Goal: Use online tool/utility: Utilize a website feature to perform a specific function

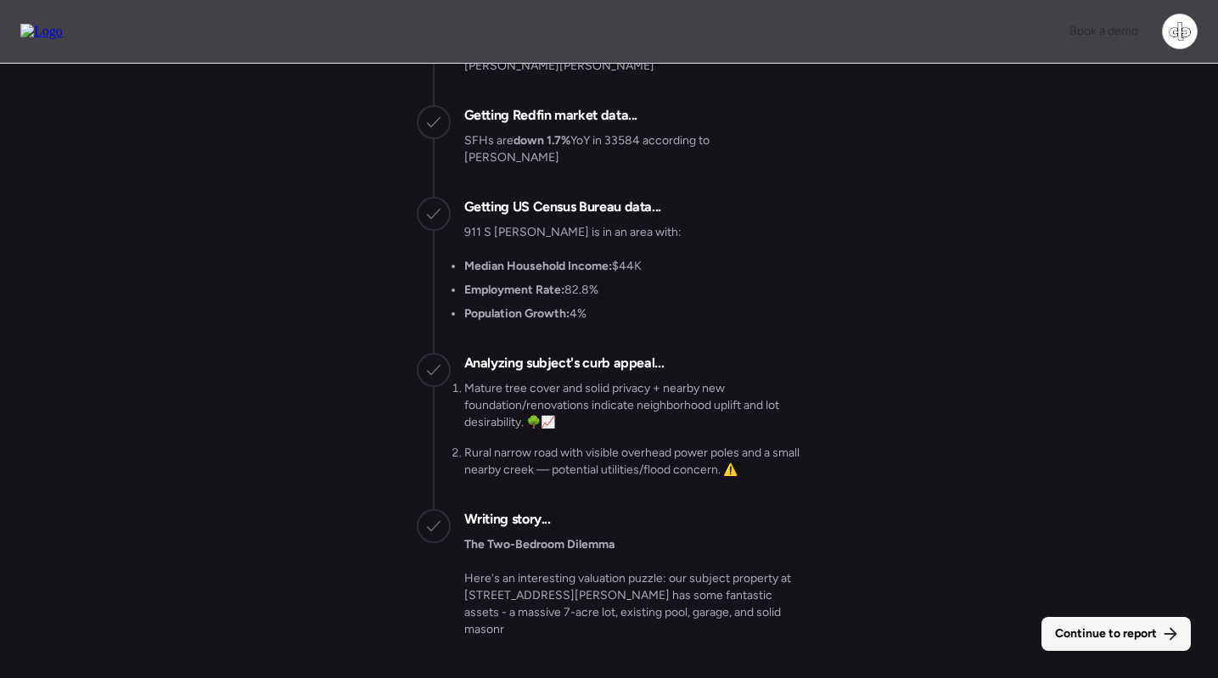
click at [1099, 625] on span "Continue to report" at bounding box center [1106, 633] width 102 height 17
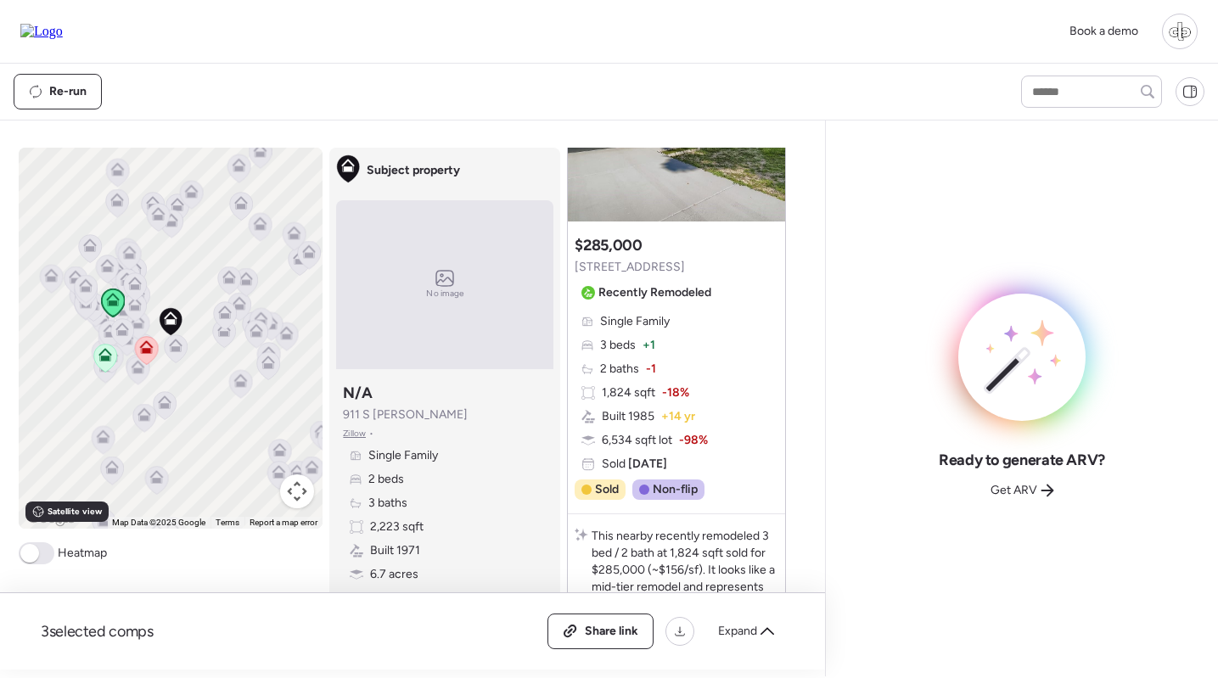
scroll to position [275, 0]
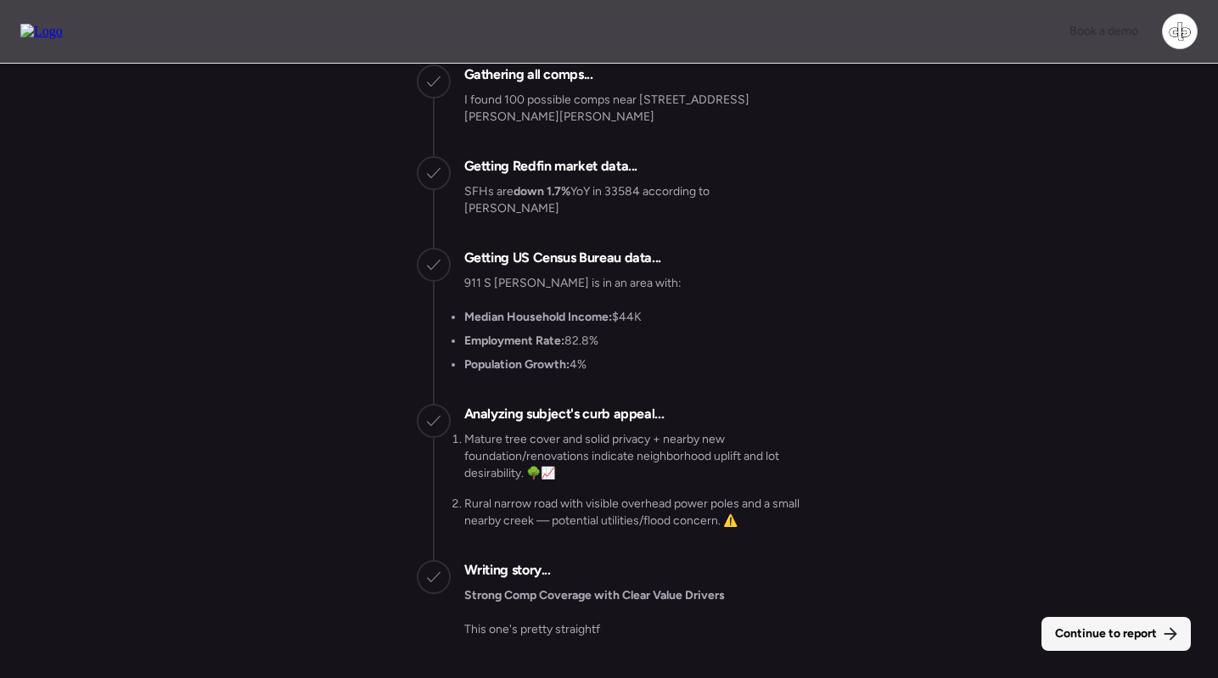
click at [1078, 624] on div "Continue to report" at bounding box center [1115, 634] width 149 height 34
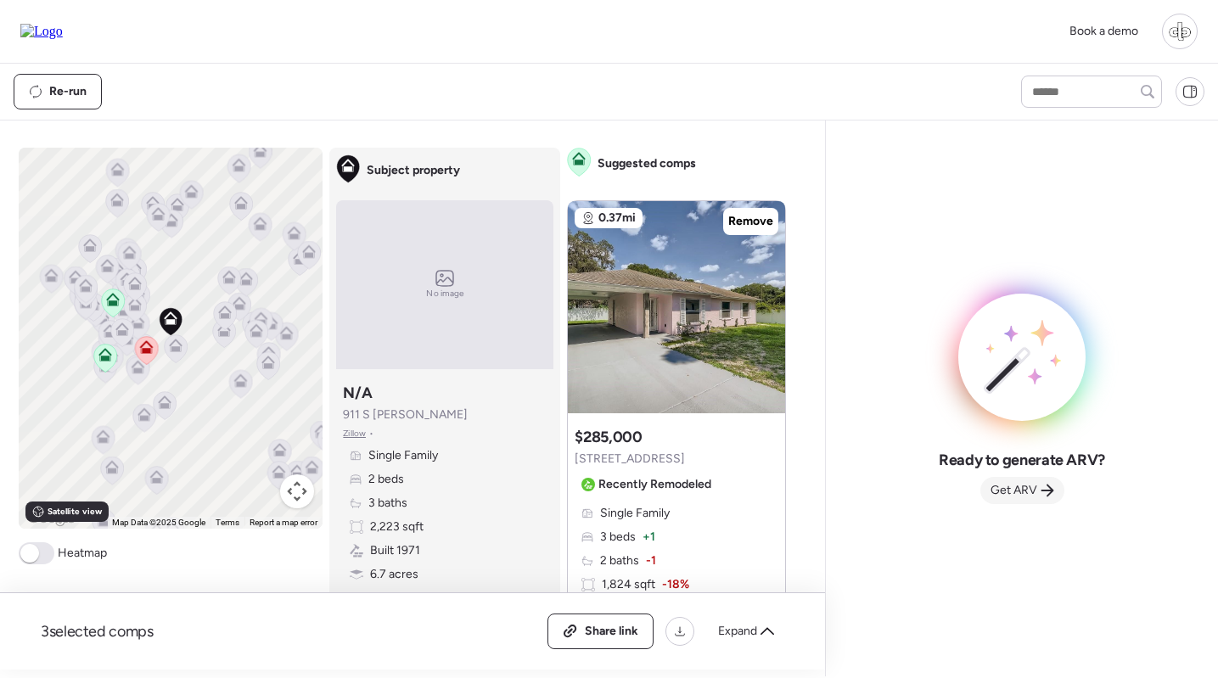
click at [1021, 489] on span "Get ARV" at bounding box center [1013, 490] width 47 height 17
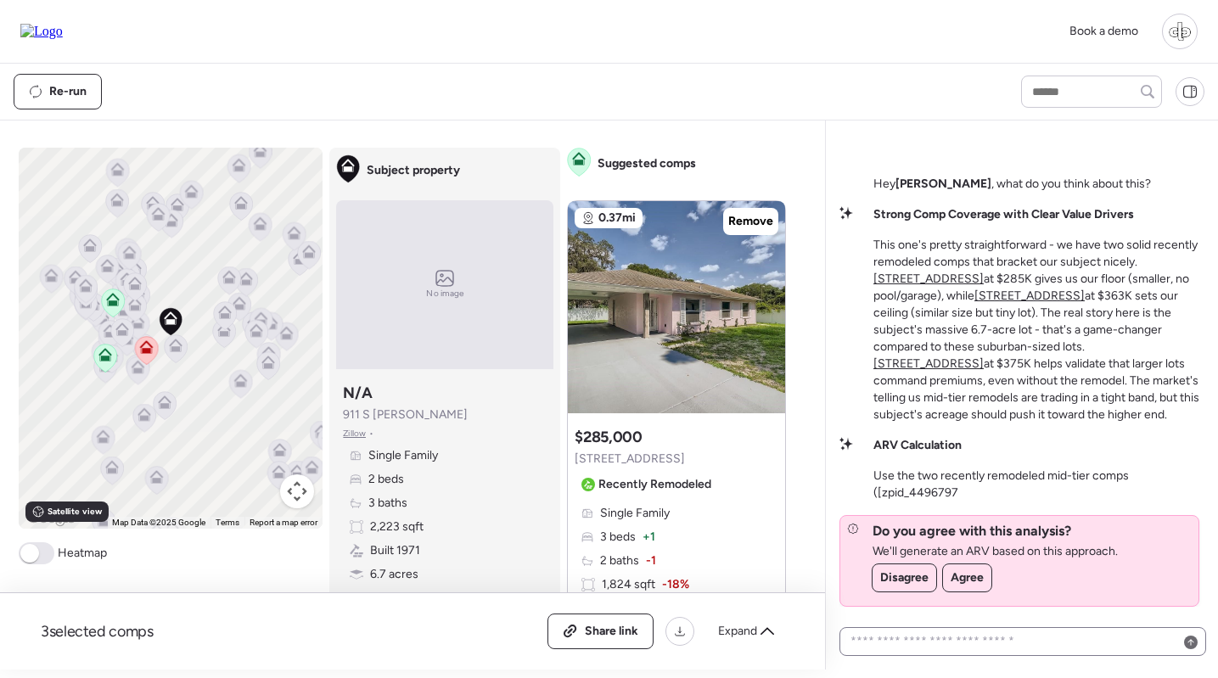
click at [957, 630] on div at bounding box center [1022, 641] width 367 height 29
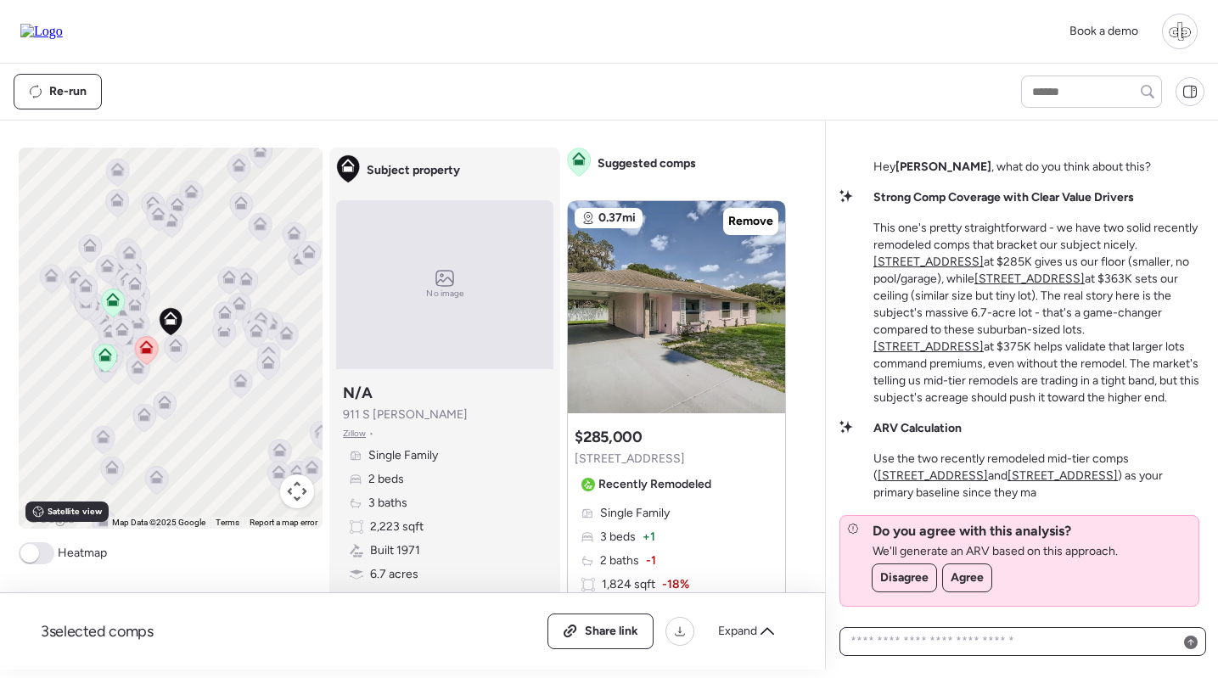
click at [952, 635] on textarea at bounding box center [1022, 642] width 351 height 24
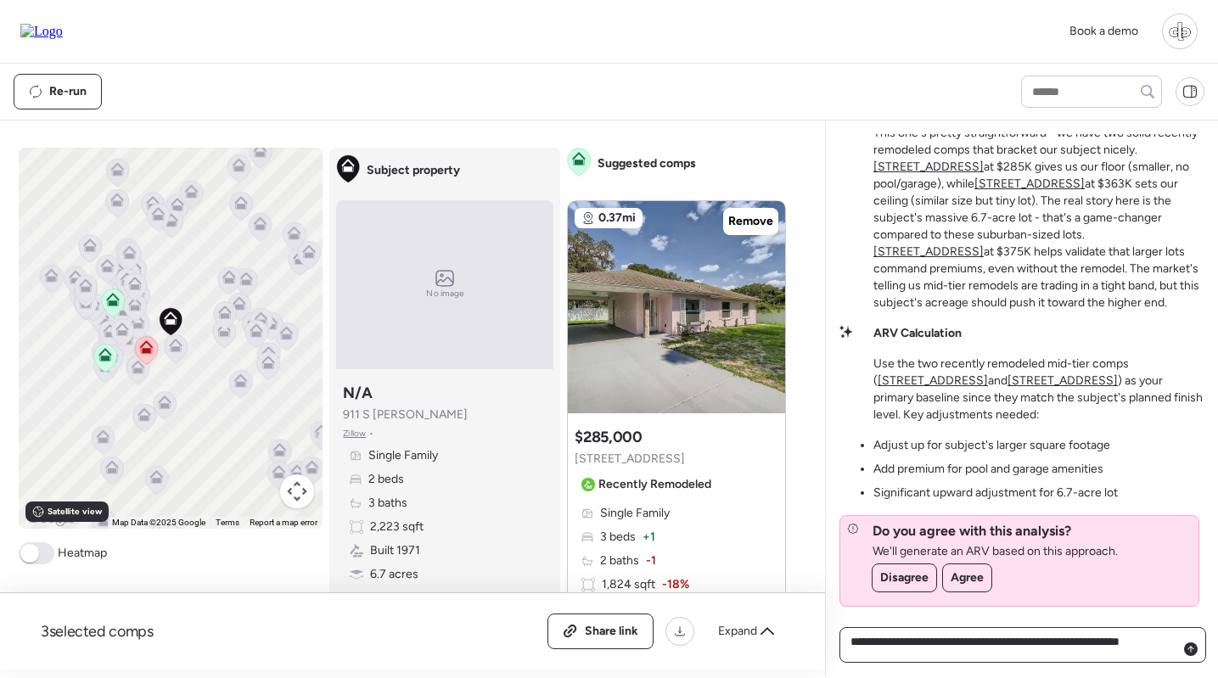
type textarea "**********"
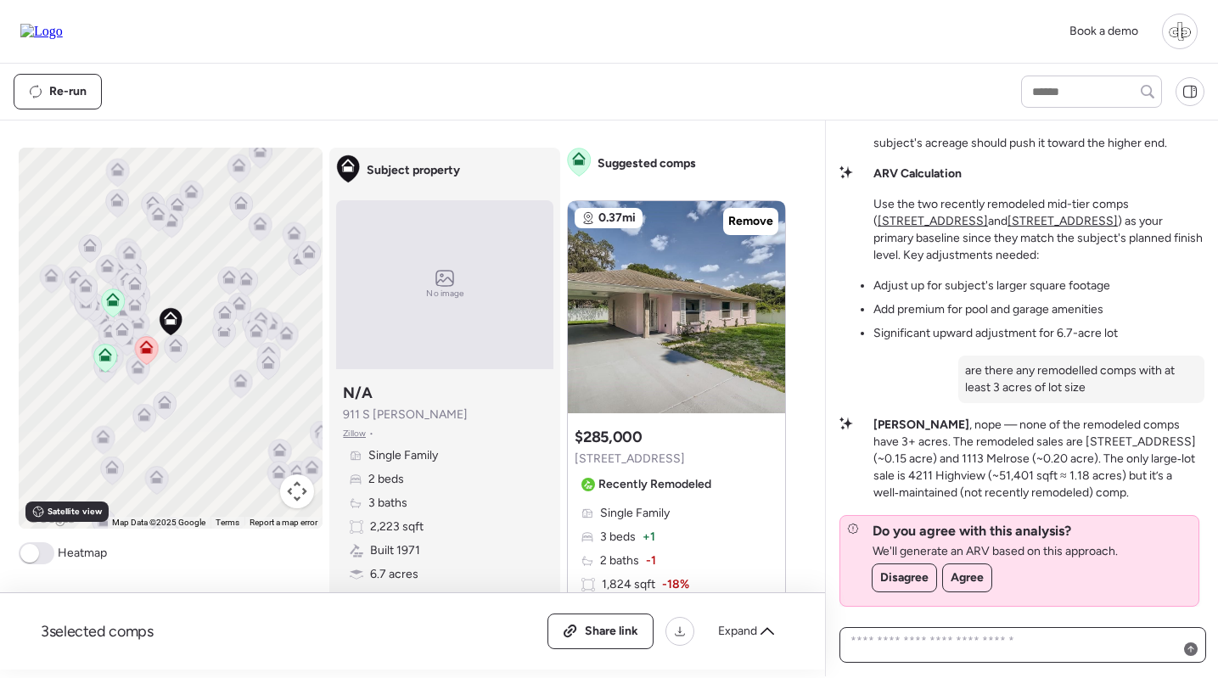
click at [977, 647] on textarea at bounding box center [1022, 645] width 351 height 31
type textarea "**********"
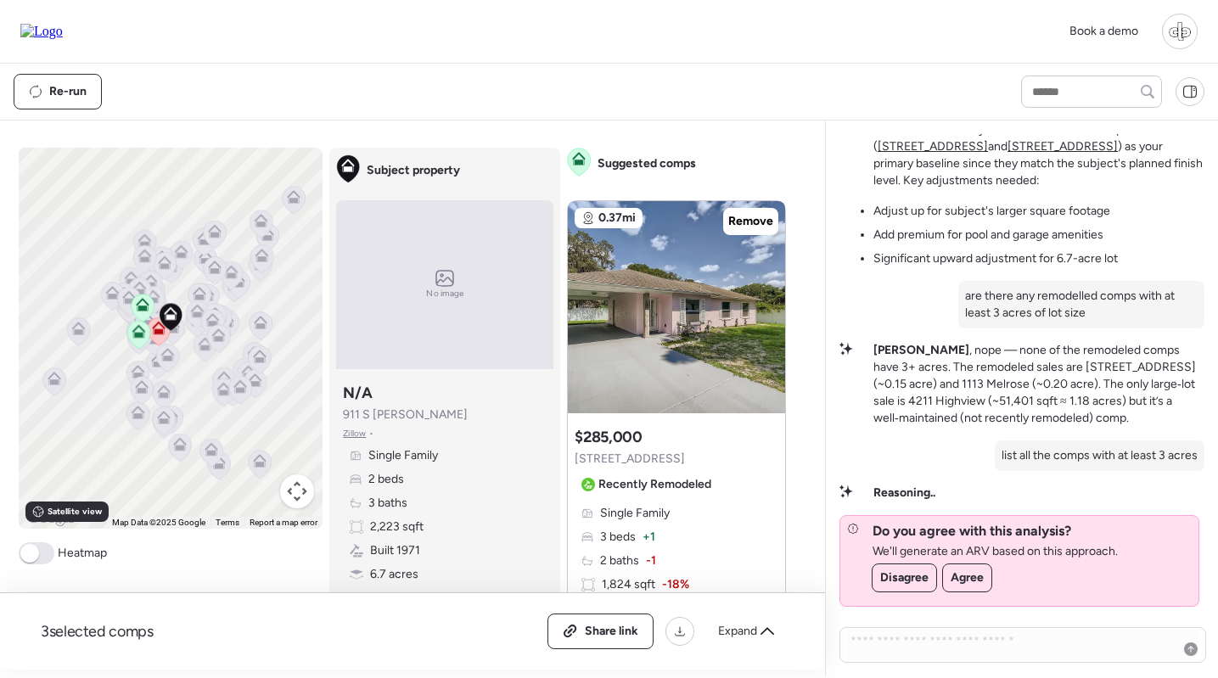
click at [55, 382] on icon at bounding box center [53, 381] width 11 height 5
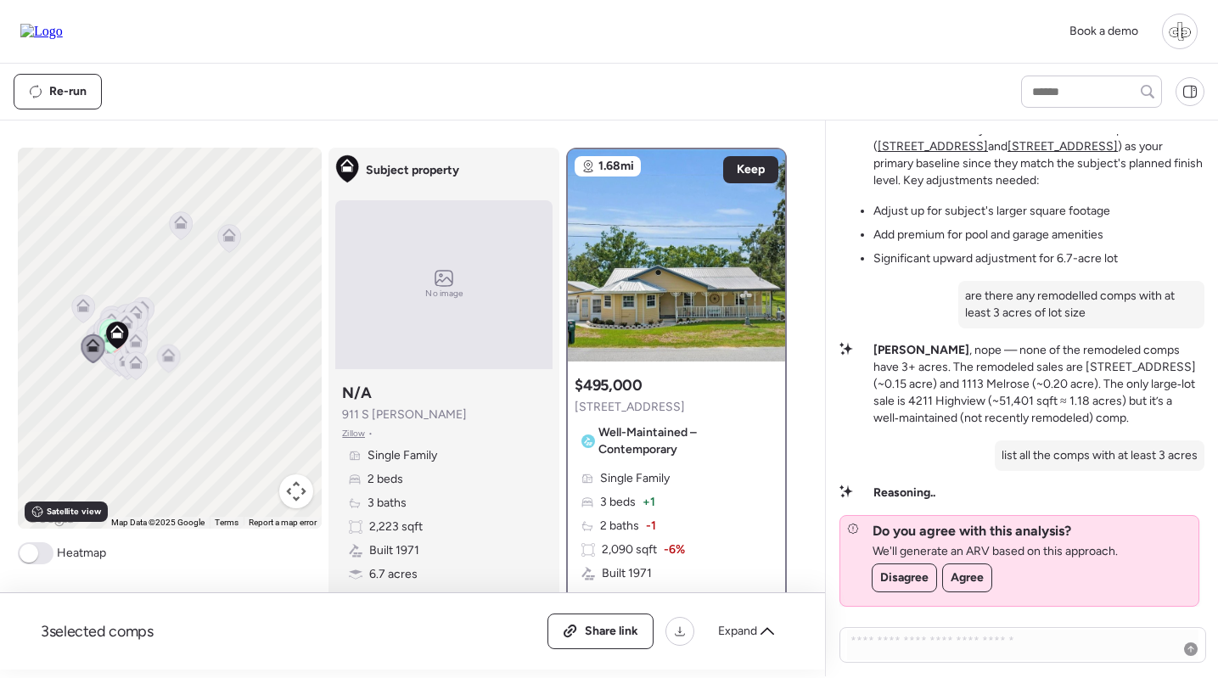
click at [82, 308] on icon at bounding box center [82, 308] width 11 height 5
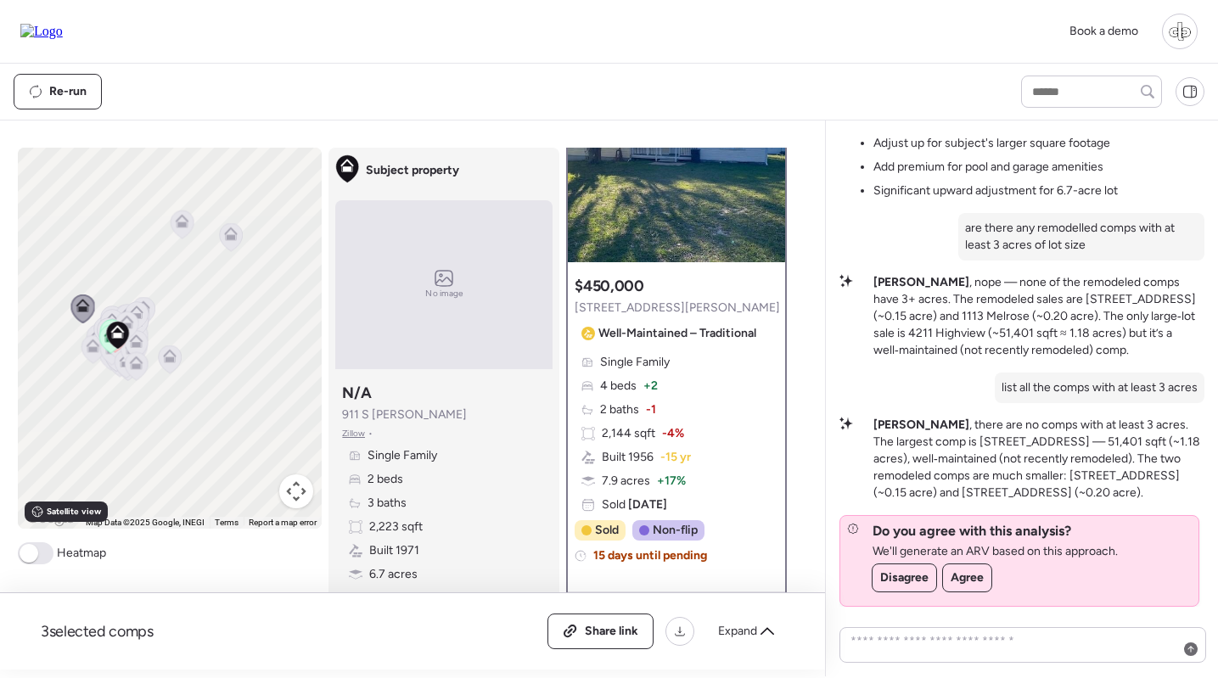
scroll to position [100, 0]
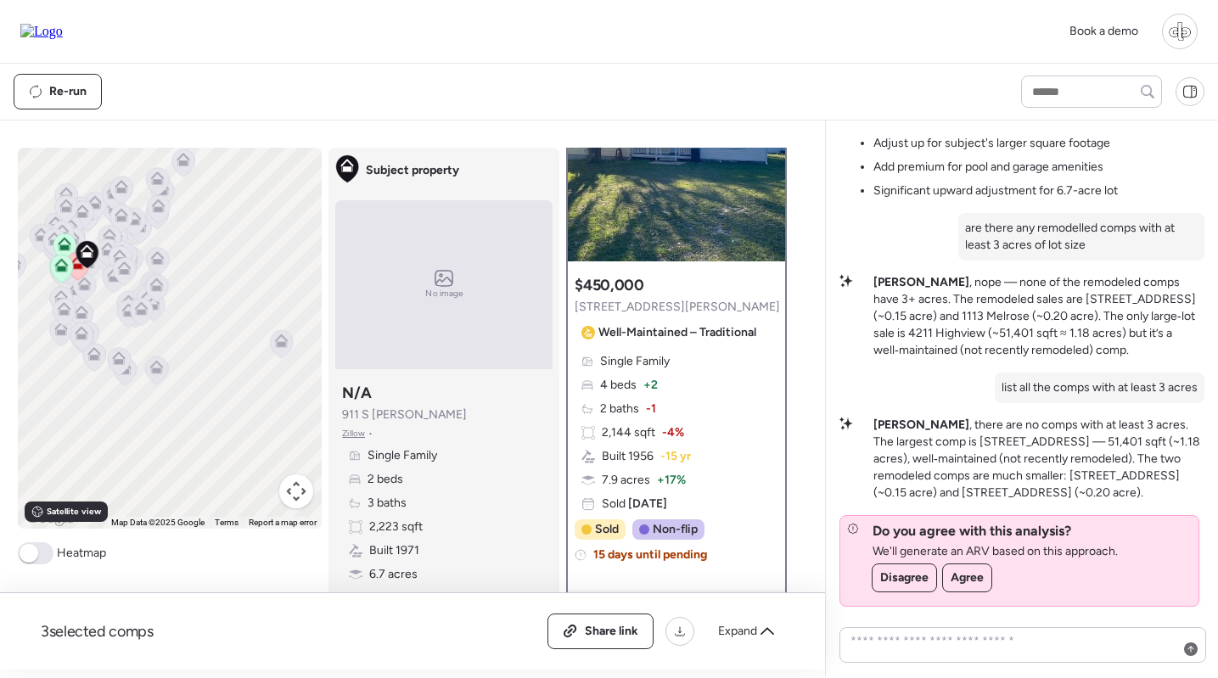
click at [123, 266] on icon at bounding box center [125, 268] width 14 height 14
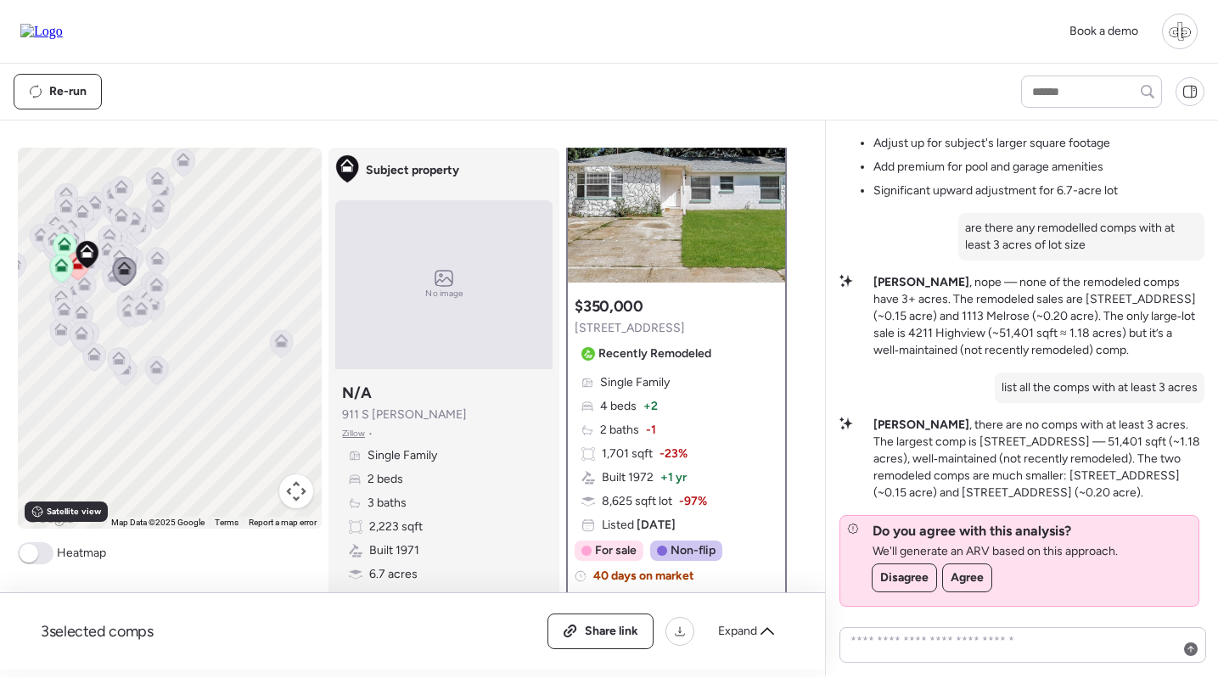
scroll to position [95, 0]
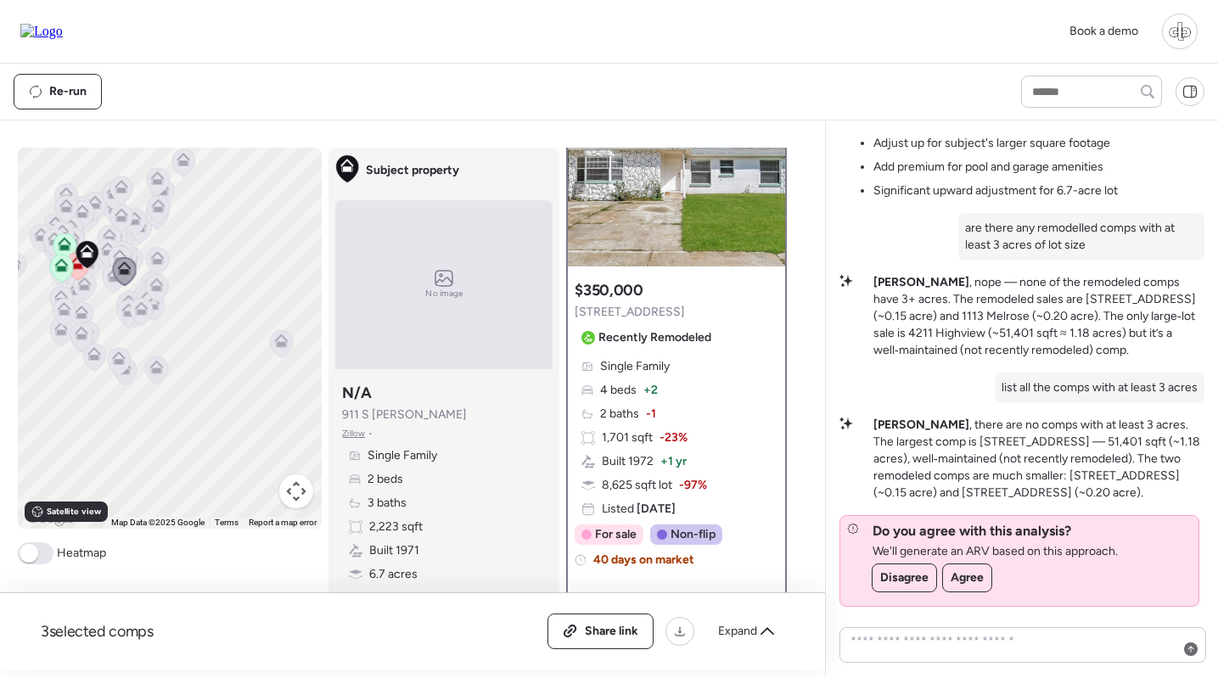
click at [154, 279] on icon at bounding box center [157, 284] width 14 height 14
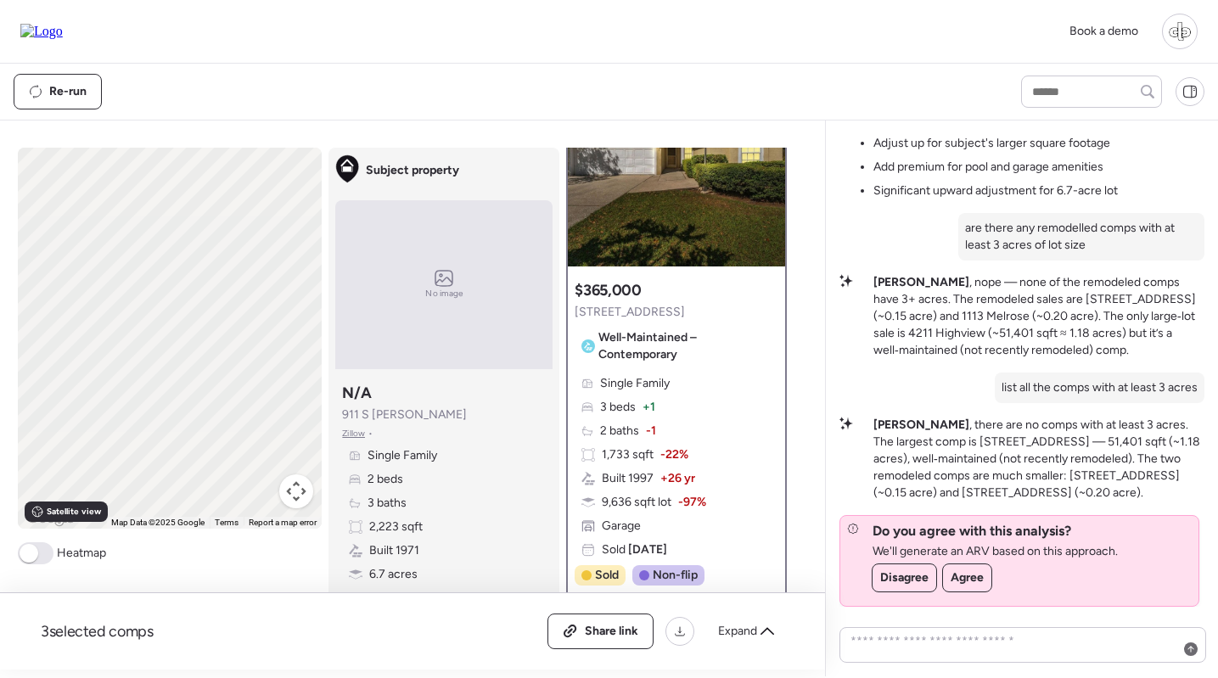
scroll to position [0, 0]
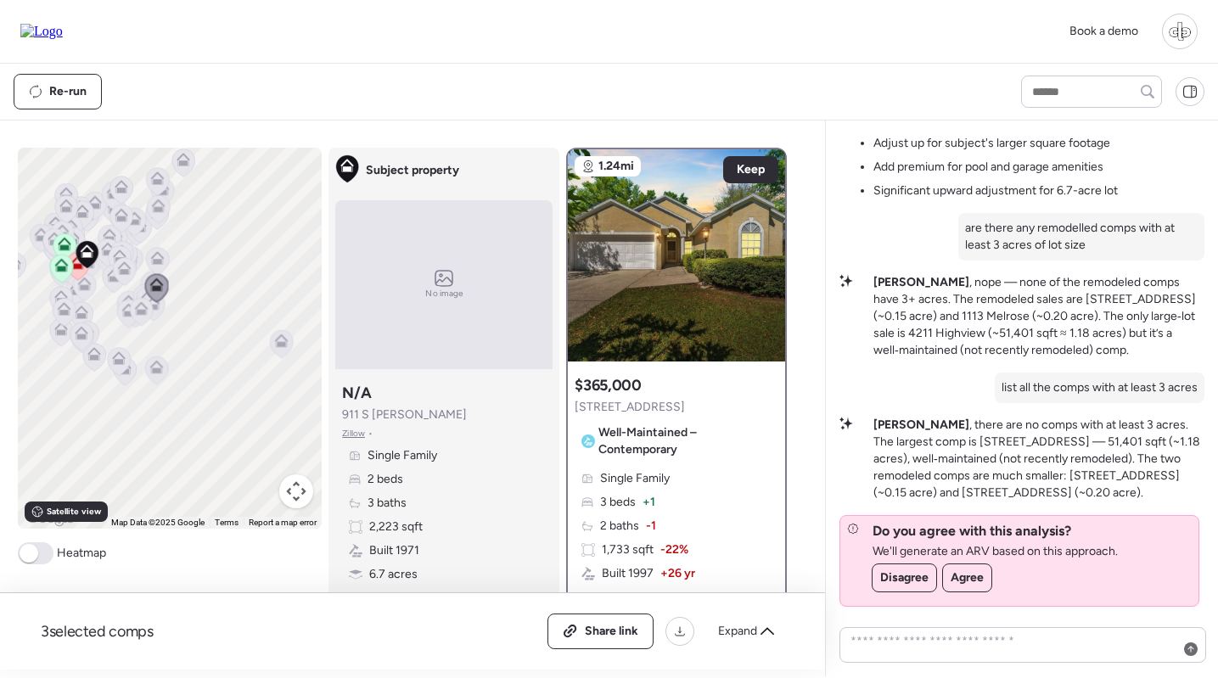
click at [158, 261] on icon at bounding box center [157, 261] width 11 height 5
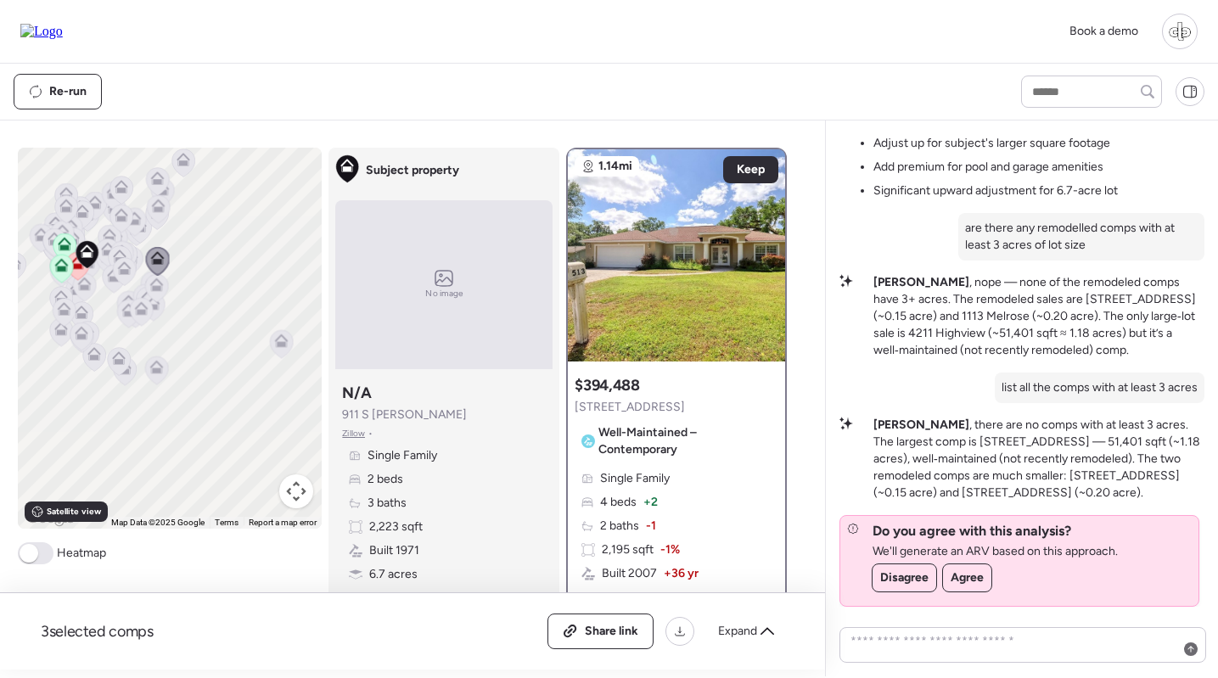
scroll to position [93, 0]
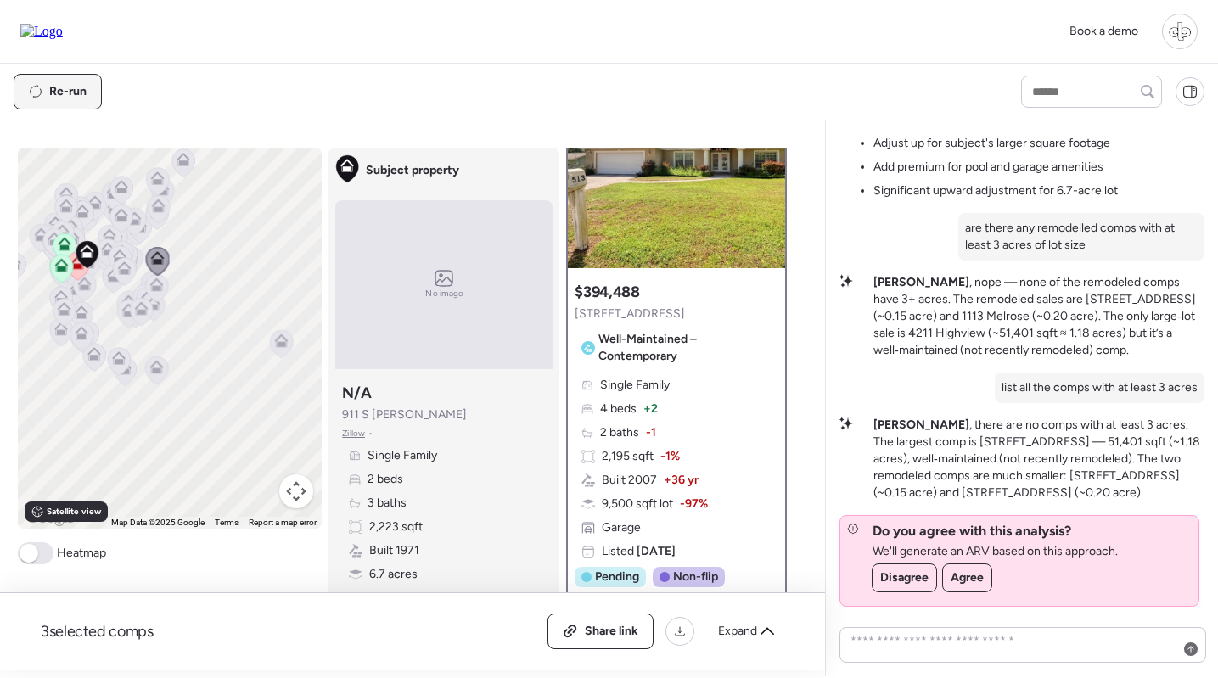
click at [69, 92] on span "Re-run" at bounding box center [67, 91] width 37 height 17
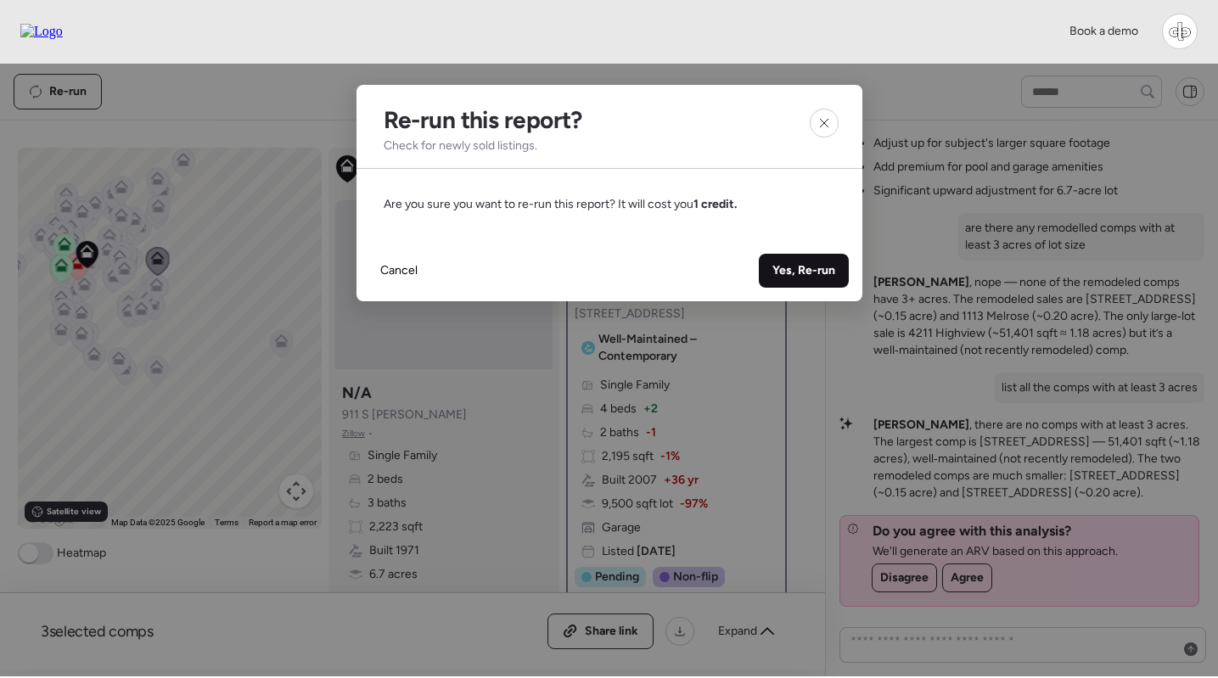
click at [790, 270] on span "Yes, Re-run" at bounding box center [803, 270] width 63 height 17
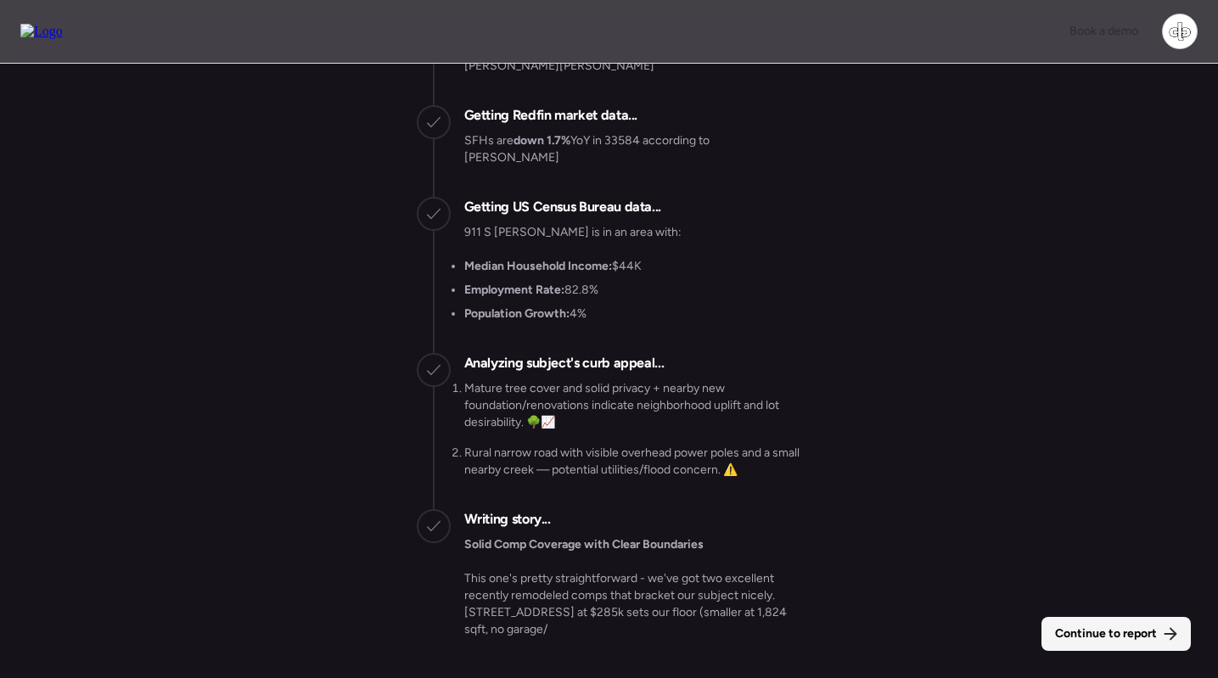
click at [1081, 631] on span "Continue to report" at bounding box center [1106, 633] width 102 height 17
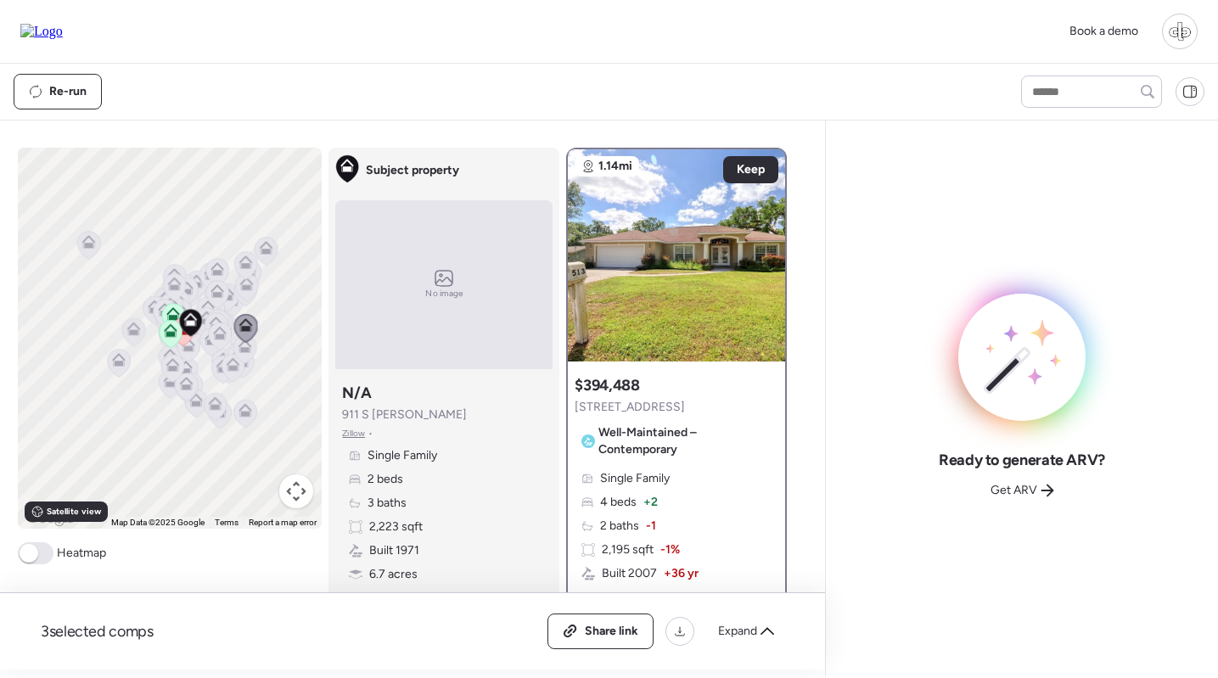
drag, startPoint x: 231, startPoint y: 329, endPoint x: 157, endPoint y: 329, distance: 73.8
click at [164, 329] on icon at bounding box center [171, 330] width 14 height 14
click at [104, 365] on icon at bounding box center [106, 363] width 11 height 5
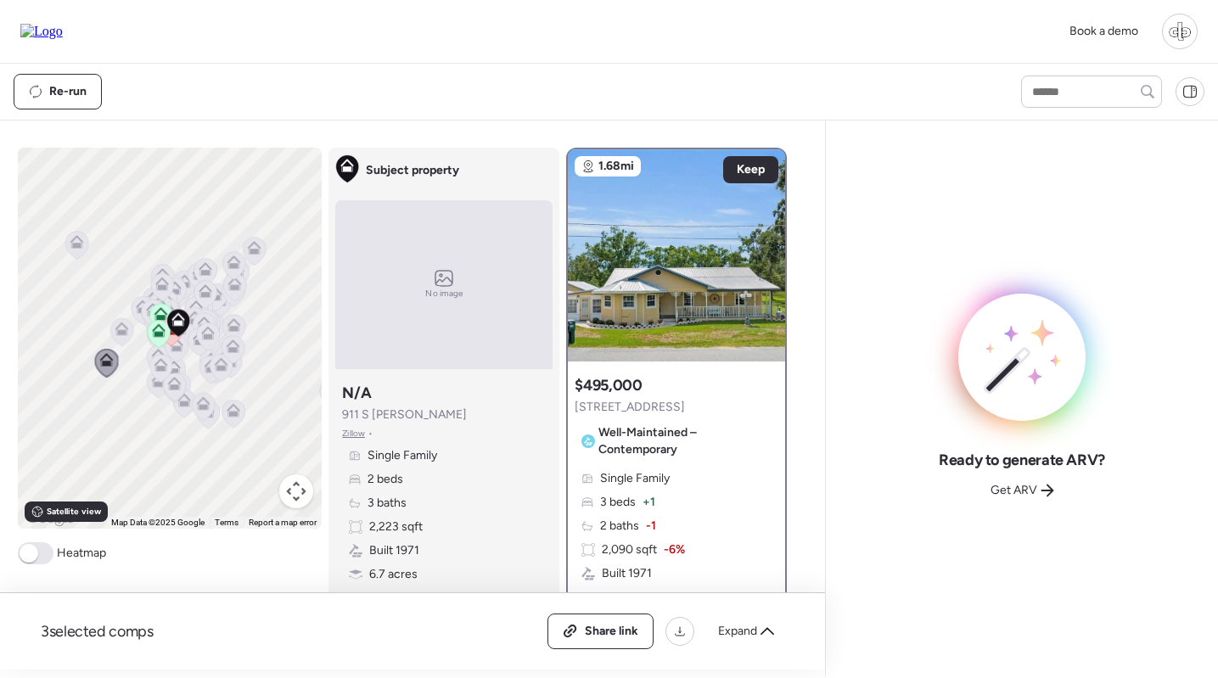
click at [252, 255] on icon at bounding box center [254, 251] width 23 height 28
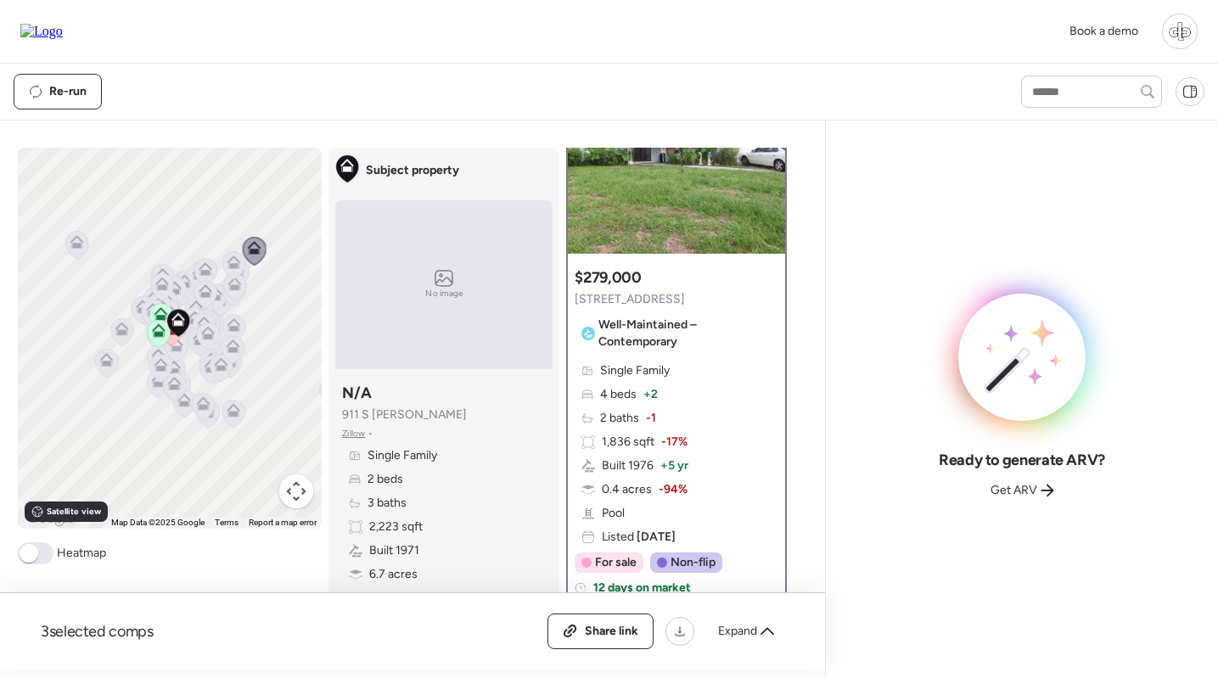
scroll to position [105, 0]
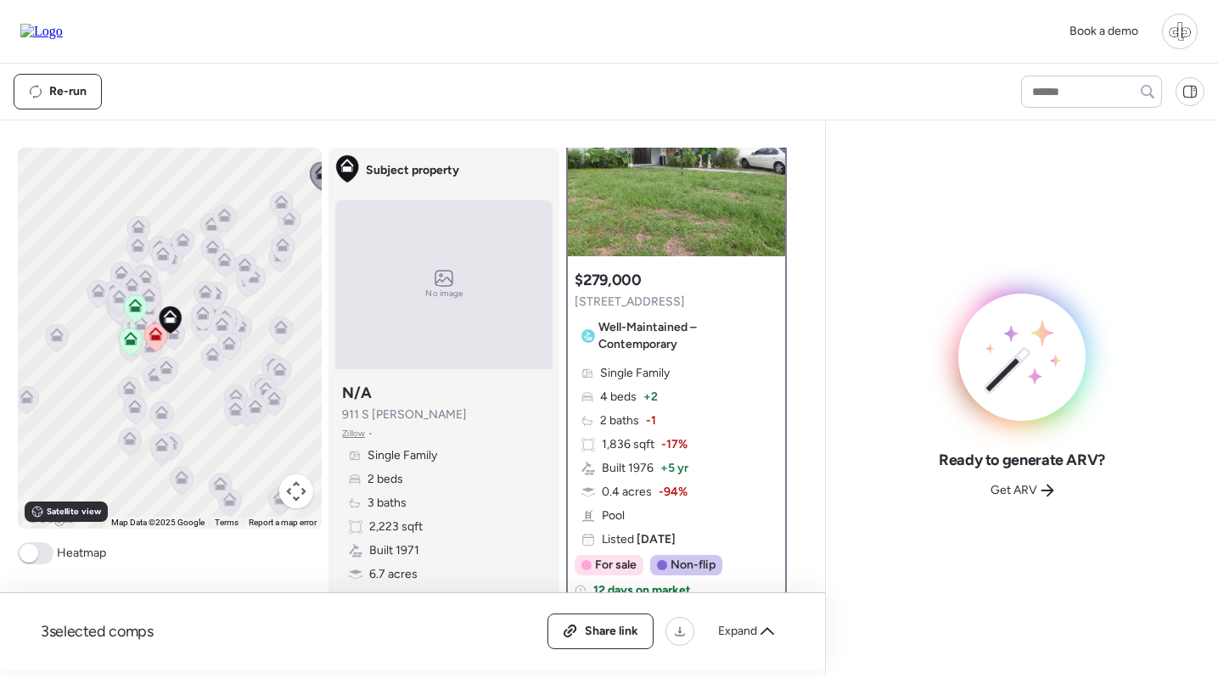
click at [203, 308] on icon at bounding box center [202, 310] width 13 height 8
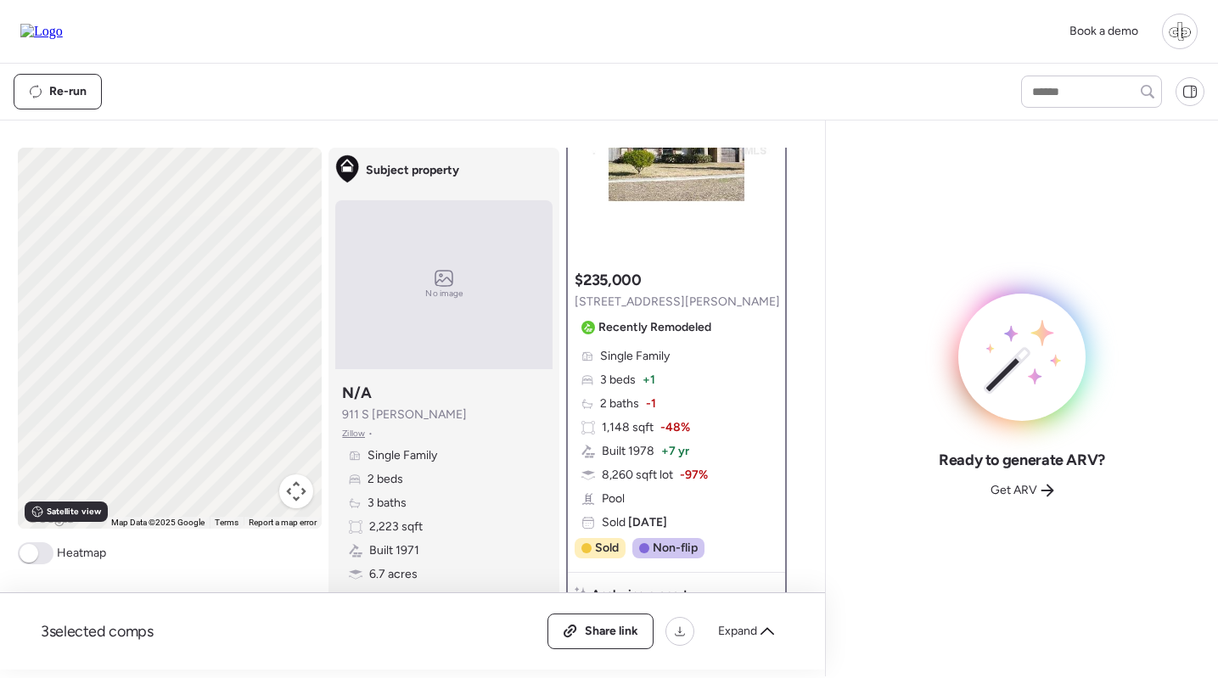
scroll to position [0, 0]
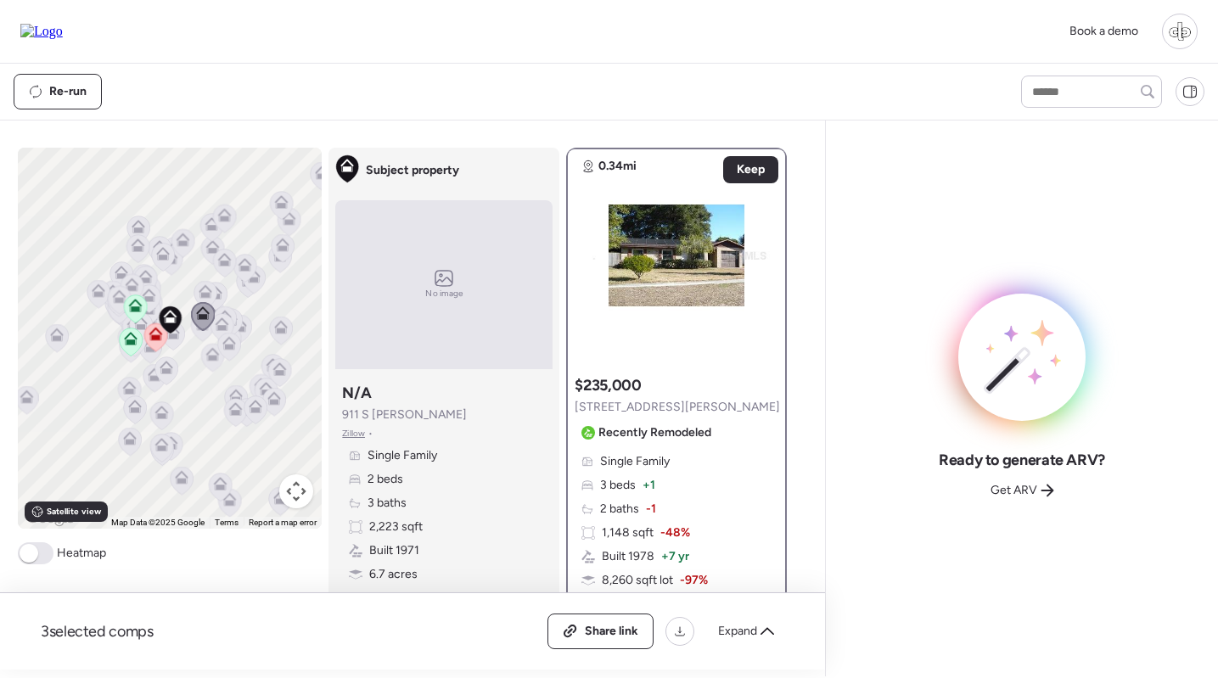
click at [205, 289] on icon at bounding box center [206, 291] width 14 height 14
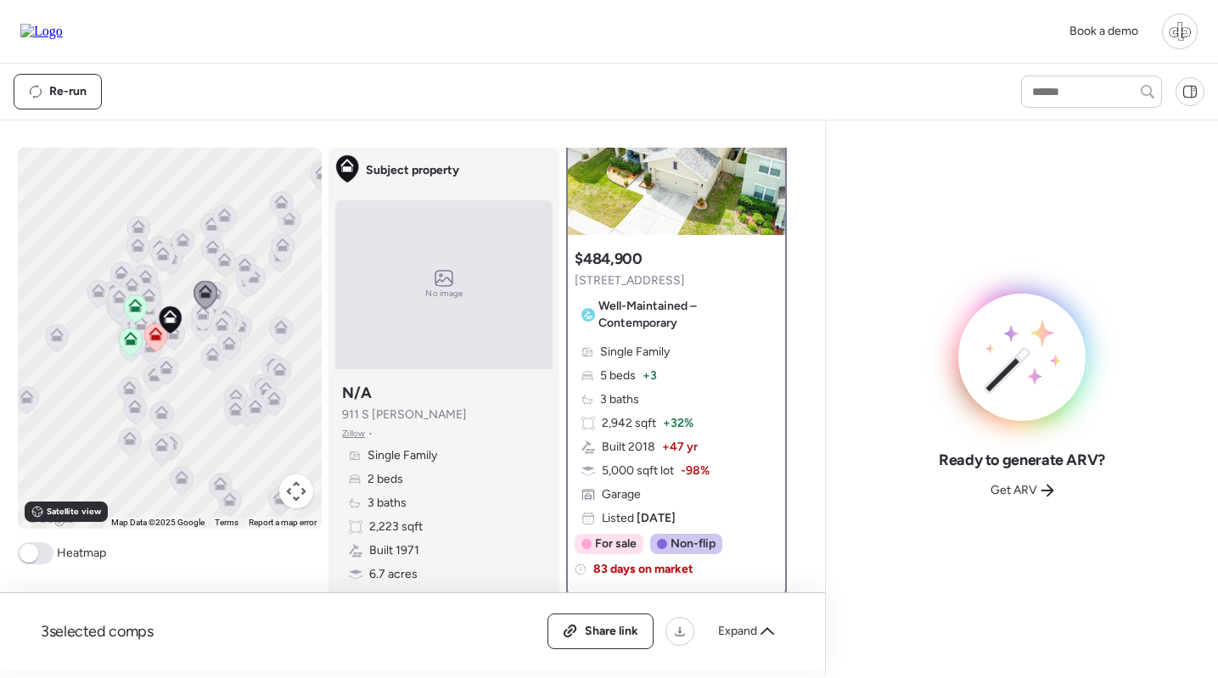
click at [816, 358] on div "3 selected comps All (3) ARV (3) As-is (0) Share link Expand Comps list Analysi…" at bounding box center [409, 394] width 818 height 549
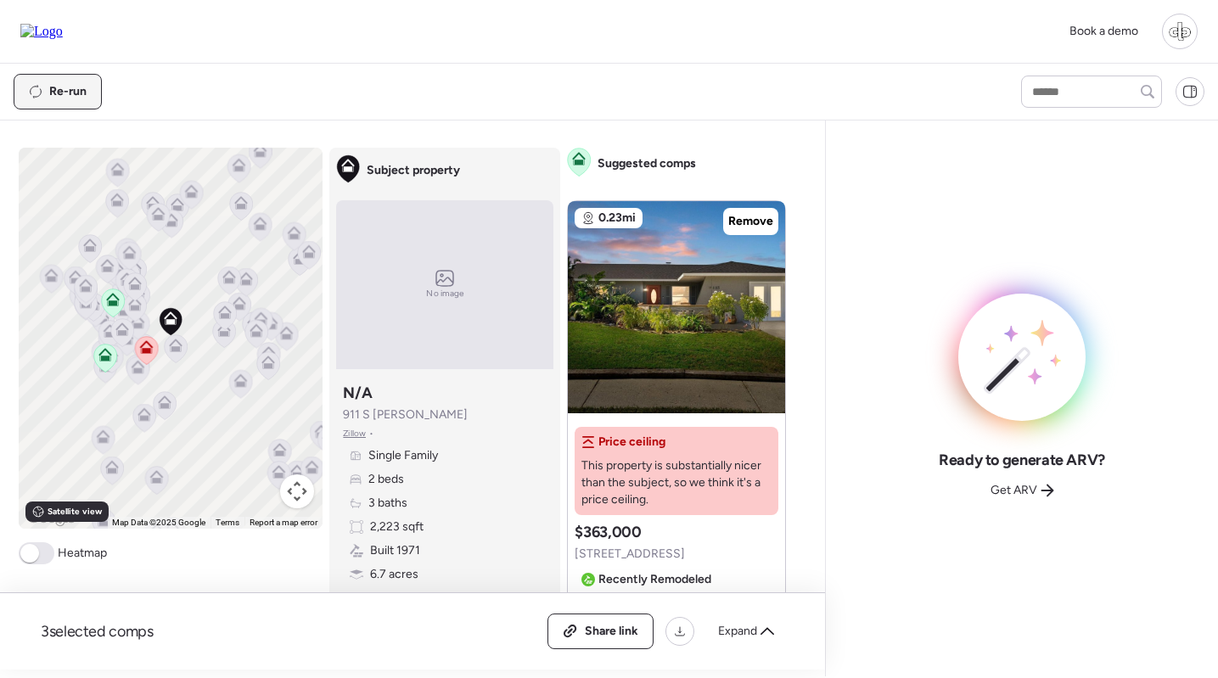
click at [58, 98] on span "Re-run" at bounding box center [67, 91] width 37 height 17
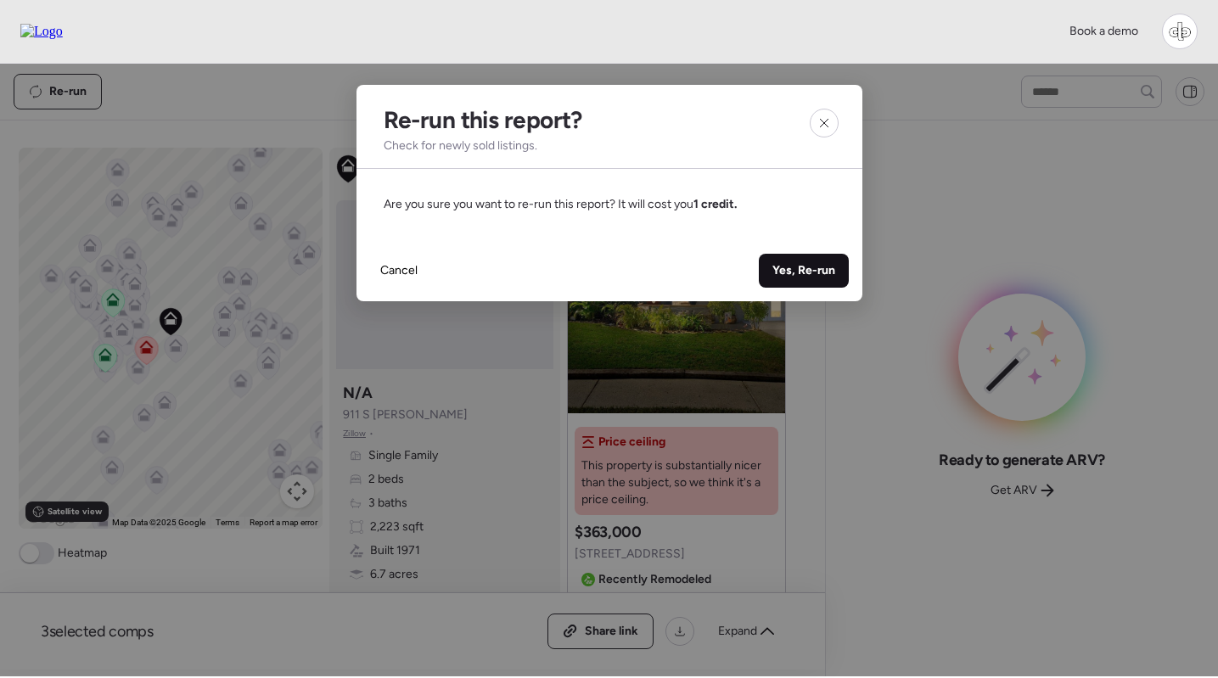
click at [809, 272] on span "Yes, Re-run" at bounding box center [803, 270] width 63 height 17
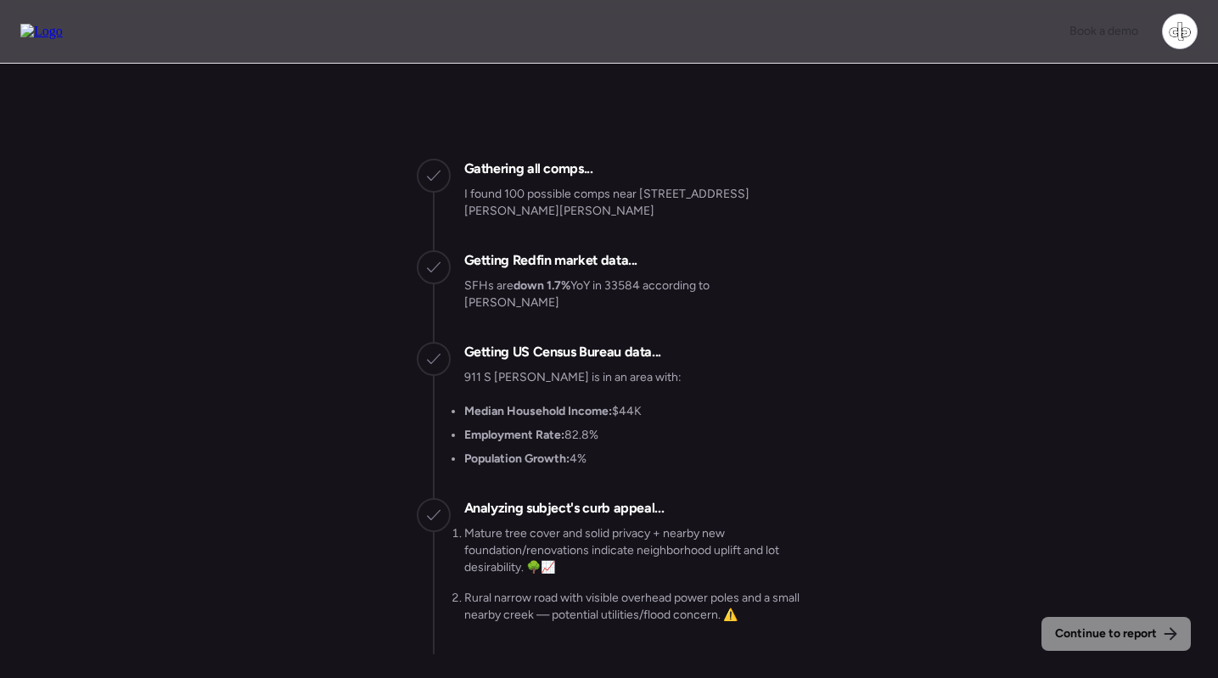
click at [944, 455] on div "Continue to report Gathering all comps... I found 100 possible comps near 911 S…" at bounding box center [609, 366] width 1218 height 604
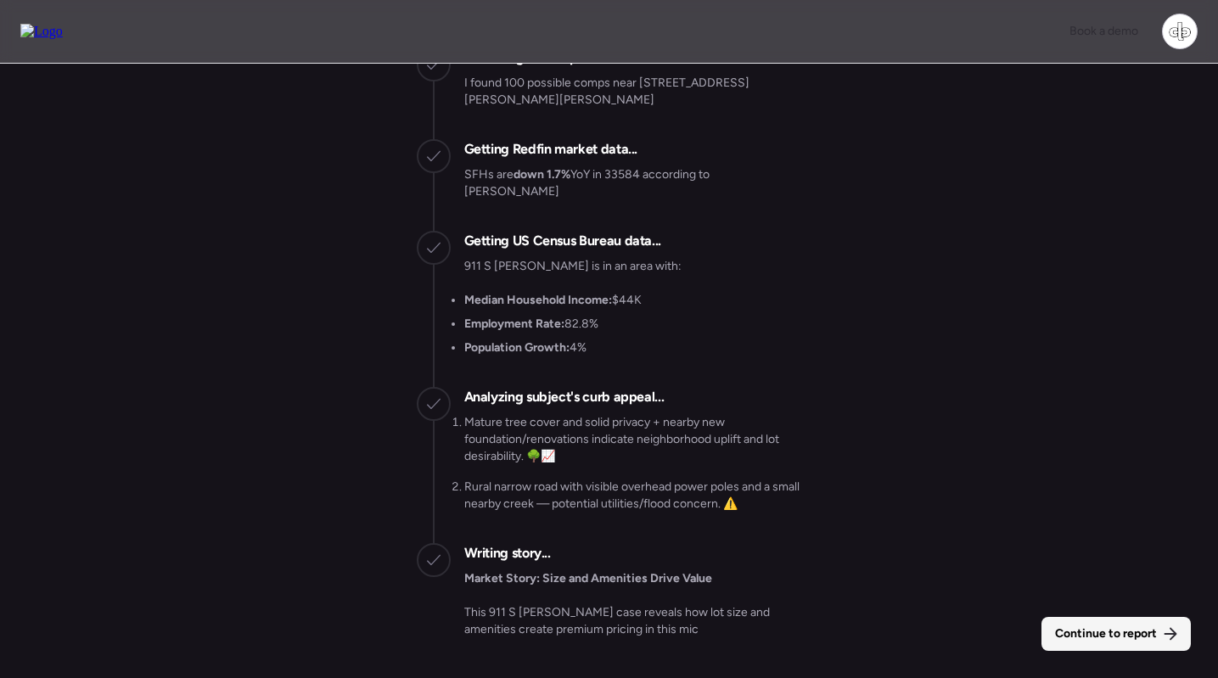
click at [1082, 629] on span "Continue to report" at bounding box center [1106, 633] width 102 height 17
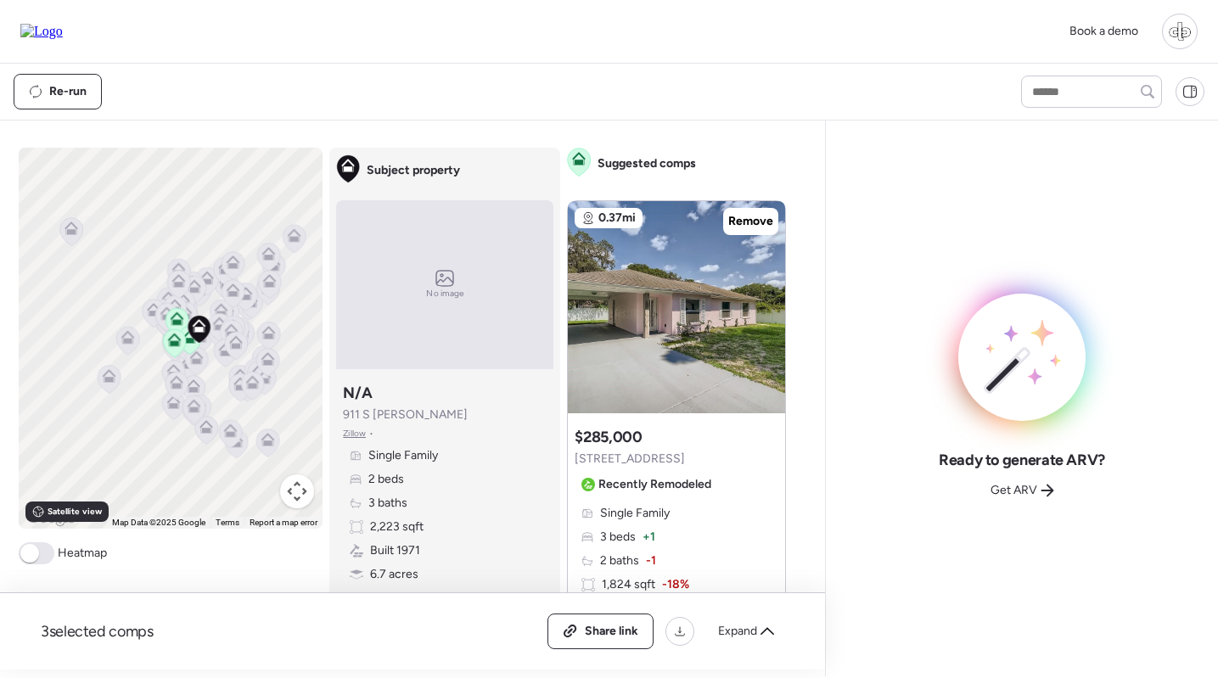
click at [290, 241] on icon at bounding box center [293, 238] width 11 height 5
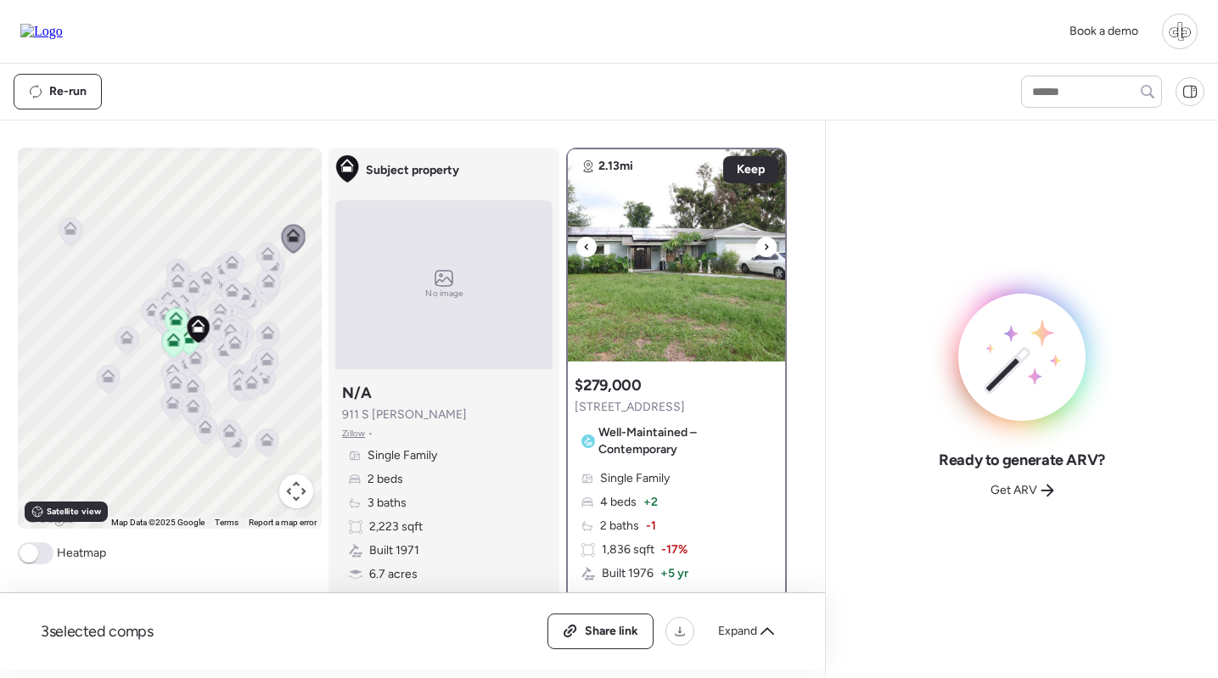
scroll to position [179, 0]
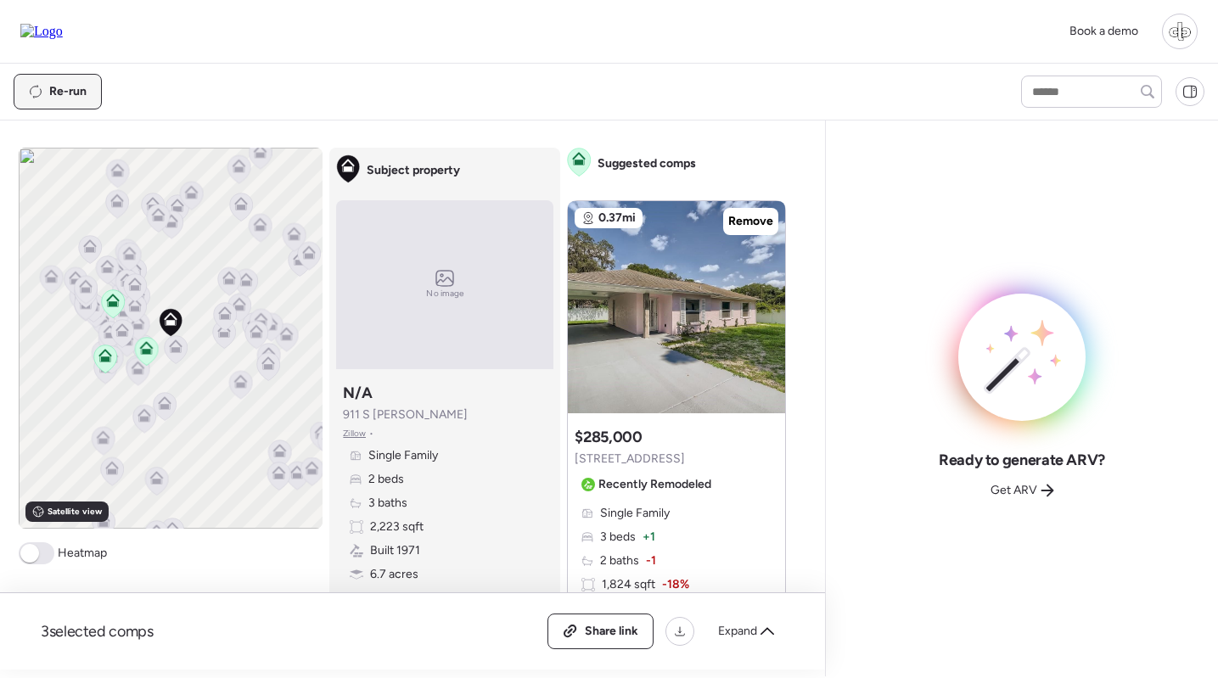
click at [63, 91] on span "Re-run" at bounding box center [67, 91] width 37 height 17
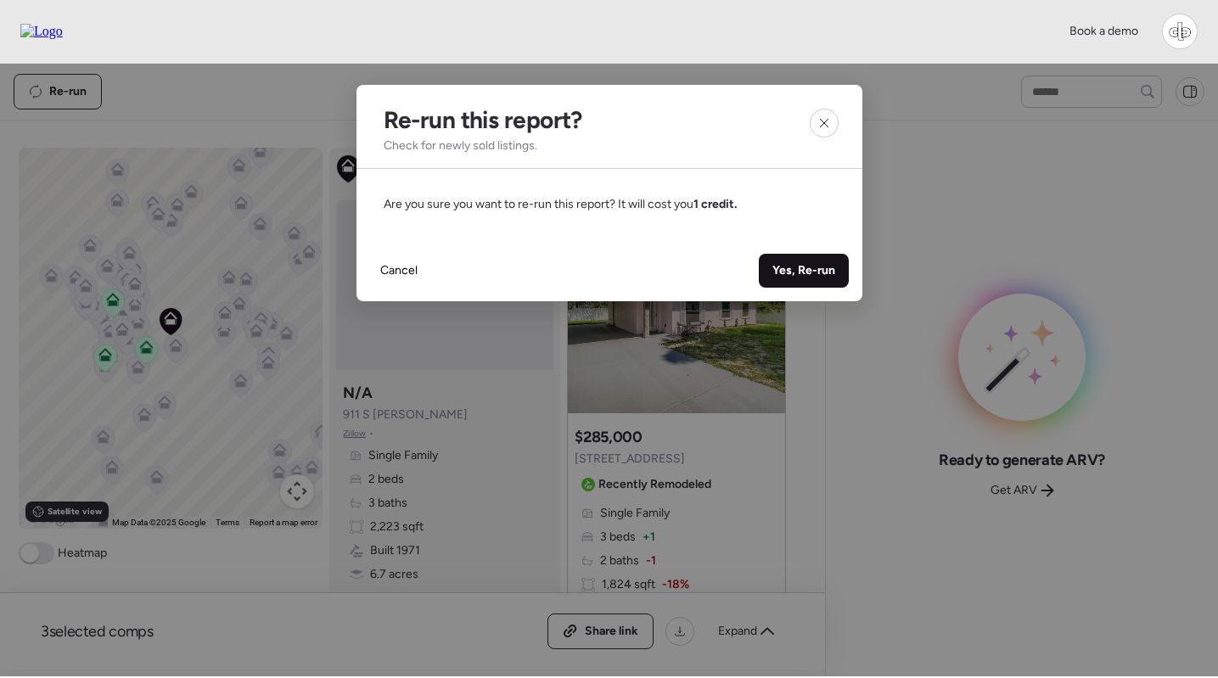
click at [801, 277] on span "Yes, Re-run" at bounding box center [803, 270] width 63 height 17
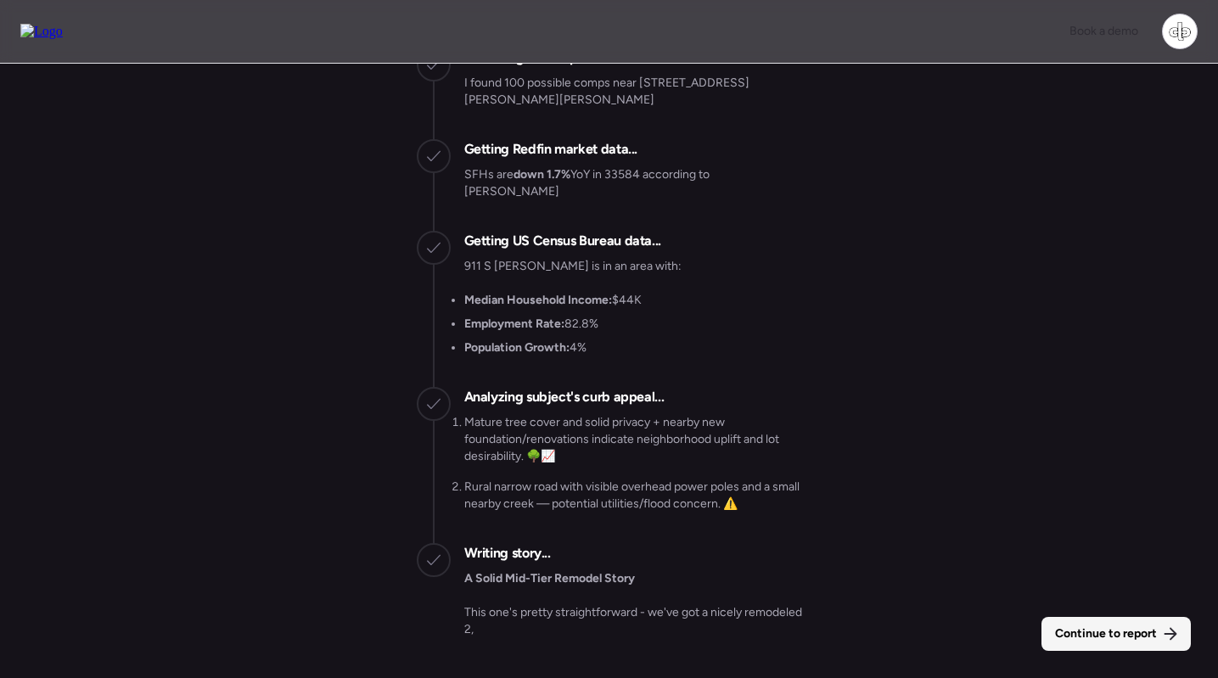
click at [1074, 630] on span "Continue to report" at bounding box center [1106, 633] width 102 height 17
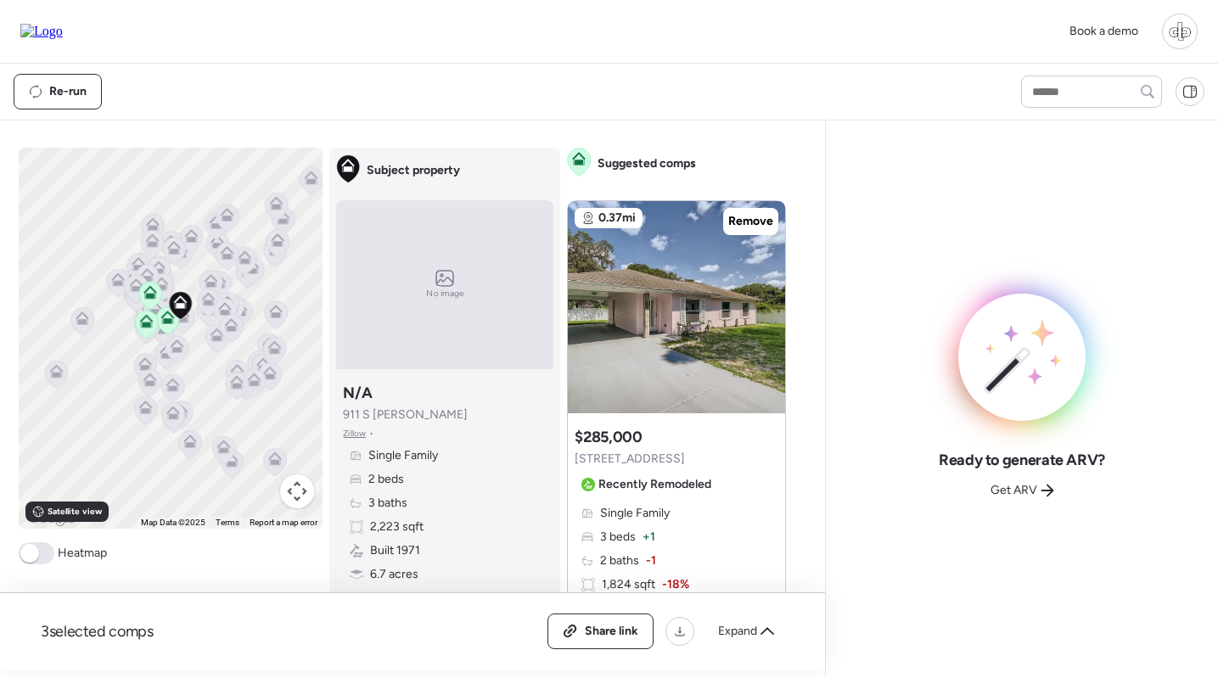
click at [305, 186] on icon at bounding box center [311, 181] width 23 height 28
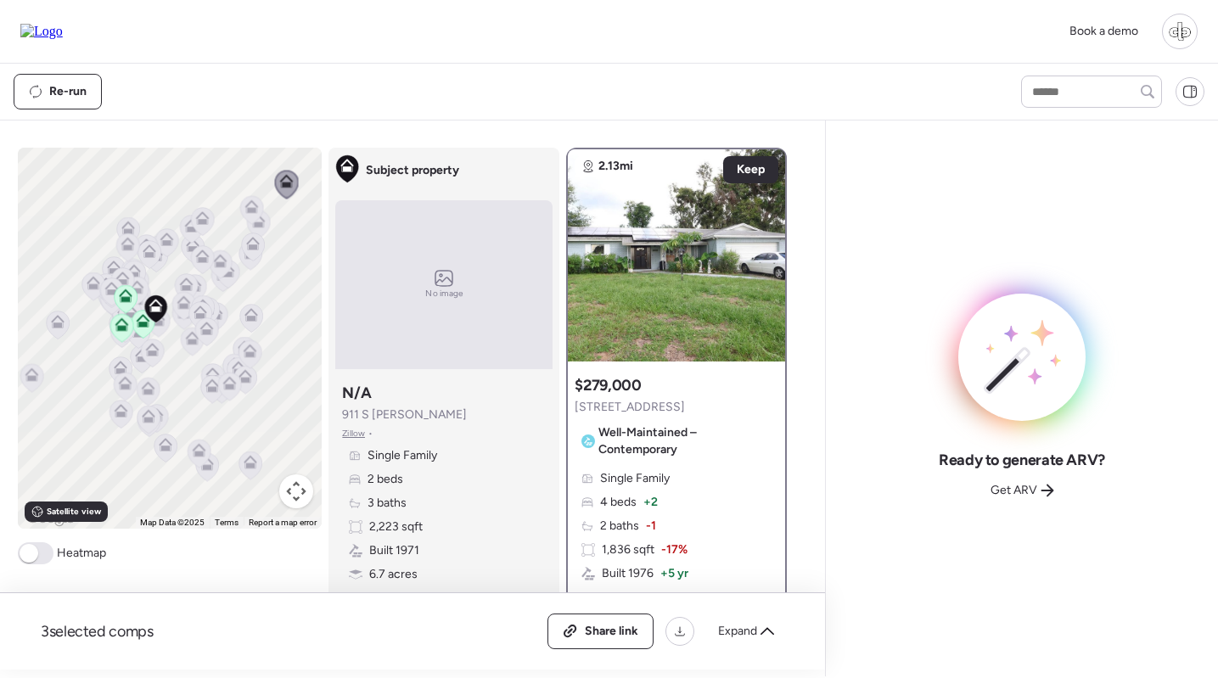
drag, startPoint x: 299, startPoint y: 209, endPoint x: 270, endPoint y: 213, distance: 29.2
click at [272, 213] on div "To navigate, press the arrow keys. To activate drag with keyboard, press Alt + …" at bounding box center [170, 338] width 305 height 381
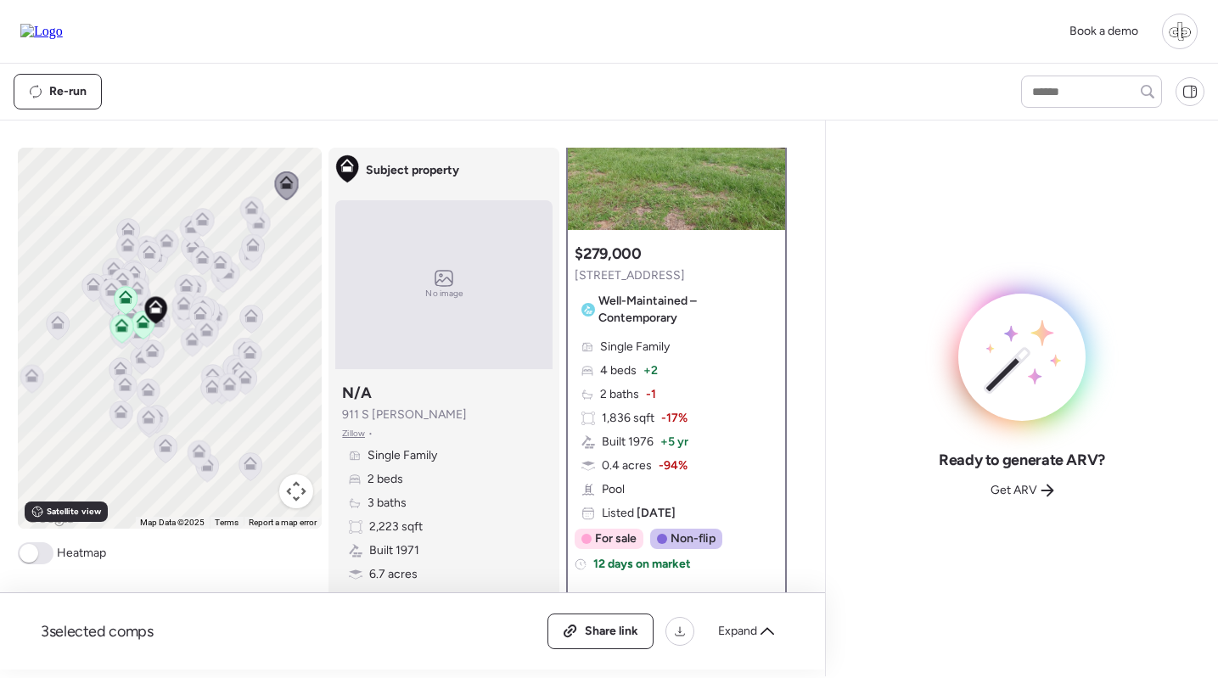
scroll to position [133, 0]
click at [38, 384] on icon at bounding box center [31, 379] width 23 height 28
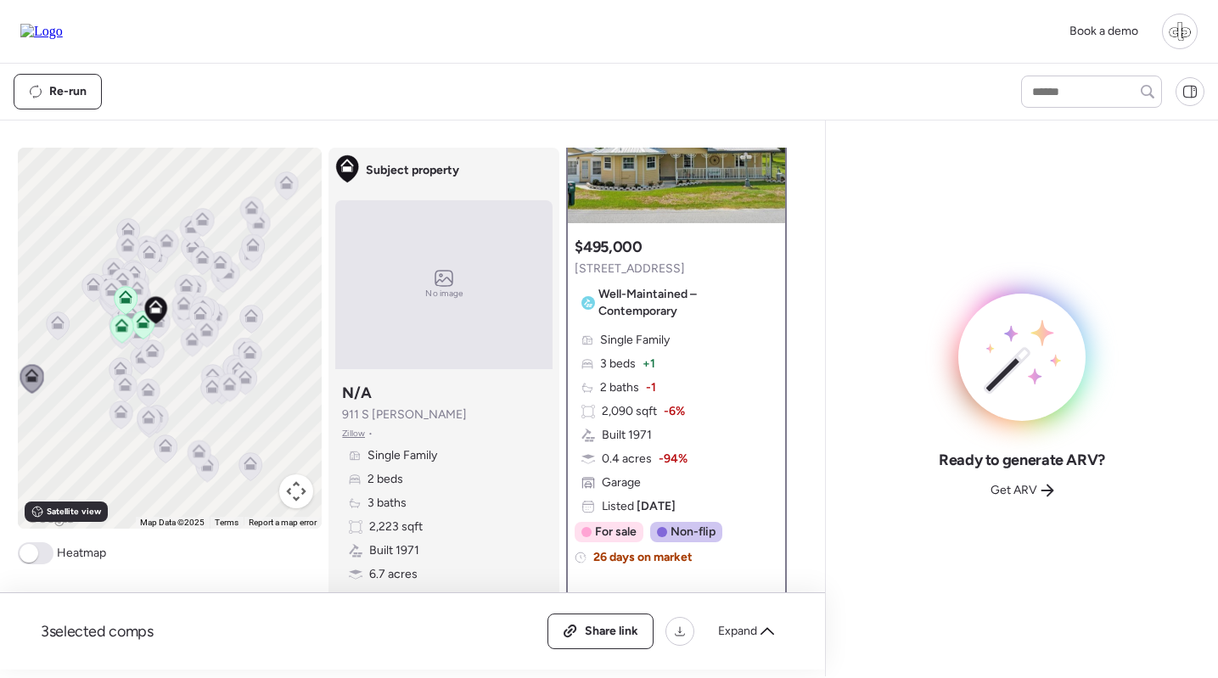
scroll to position [173, 0]
